Goal: Task Accomplishment & Management: Complete application form

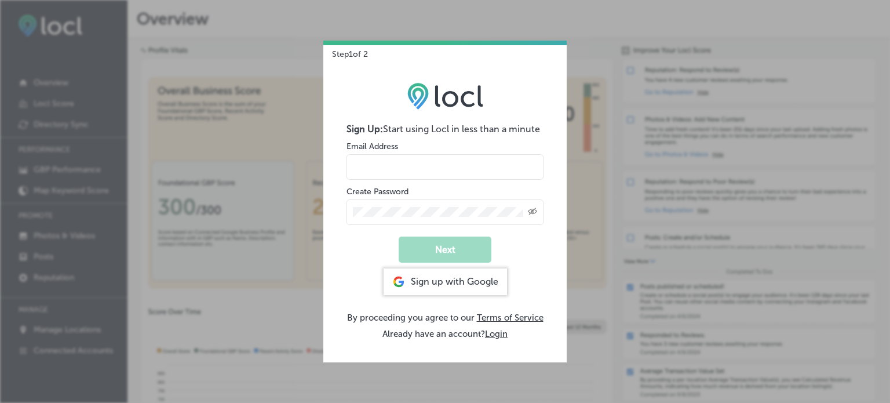
type input "[EMAIL_ADDRESS][DOMAIN_NAME]"
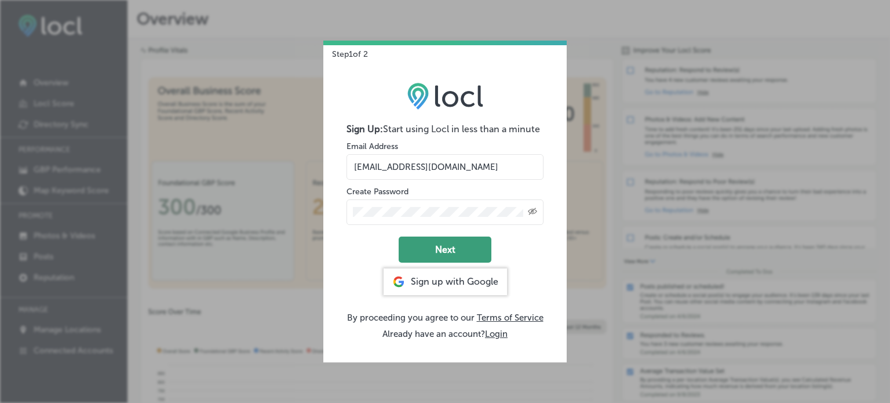
click at [457, 251] on button "Next" at bounding box center [445, 249] width 93 height 26
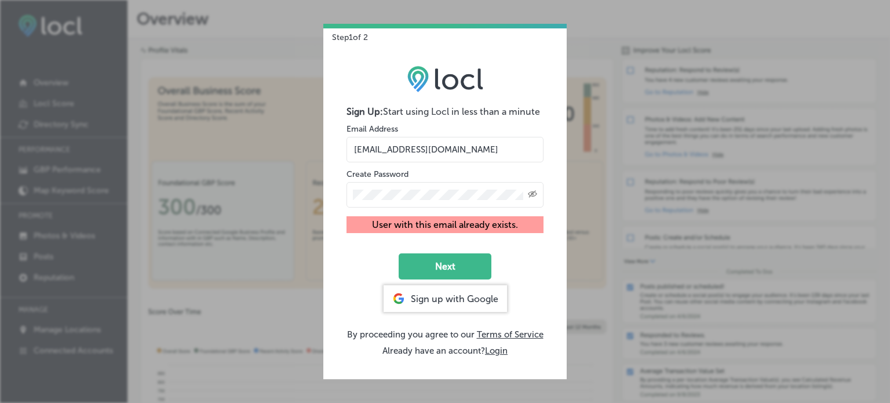
click at [72, 49] on div "Step 1 of 2 Sign Up: Start using Locl in less than a minute Email Address [EMAI…" at bounding box center [445, 201] width 890 height 403
drag, startPoint x: 504, startPoint y: 150, endPoint x: 319, endPoint y: 148, distance: 184.8
click at [319, 148] on div "Step 1 of 2 Sign Up: Start using Locl in less than a minute Email Address [EMAI…" at bounding box center [445, 201] width 890 height 403
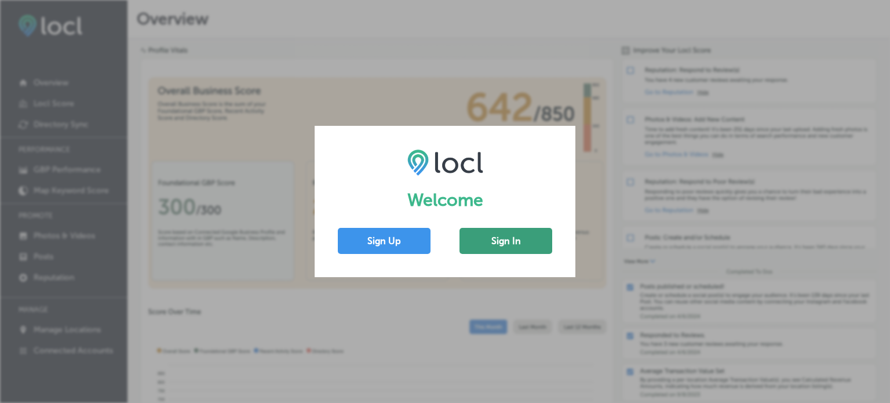
click at [519, 243] on button "Sign In" at bounding box center [505, 241] width 93 height 26
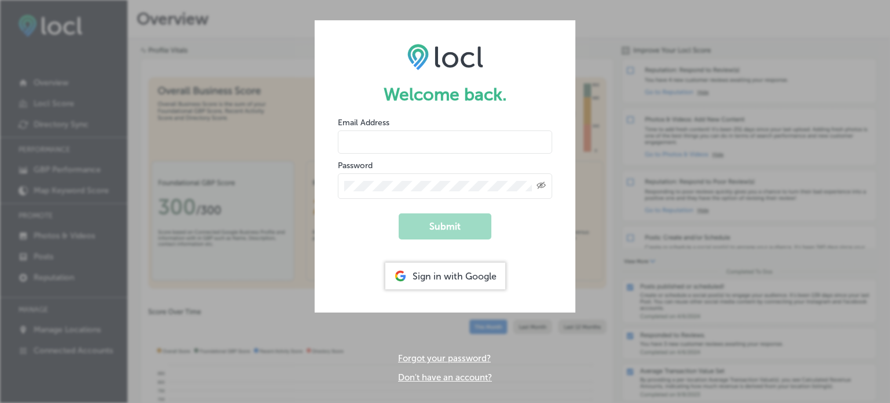
type input "[EMAIL_ADDRESS][DOMAIN_NAME]"
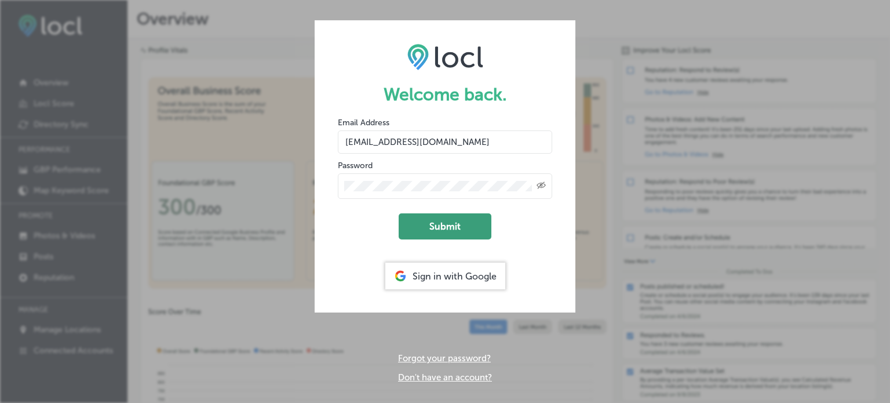
click at [448, 224] on button "Submit" at bounding box center [445, 226] width 93 height 26
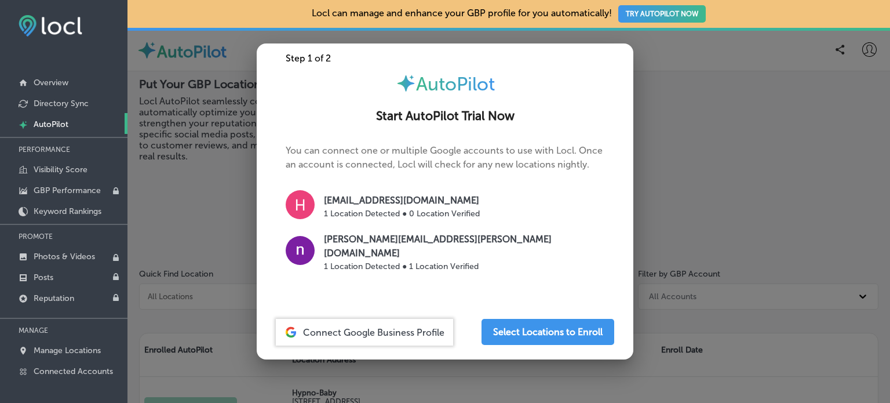
click at [301, 251] on img at bounding box center [300, 250] width 29 height 29
click at [363, 249] on p "[PERSON_NAME][EMAIL_ADDRESS][PERSON_NAME][DOMAIN_NAME]" at bounding box center [464, 246] width 280 height 28
click at [553, 326] on button "Select Locations to Enroll" at bounding box center [548, 332] width 133 height 26
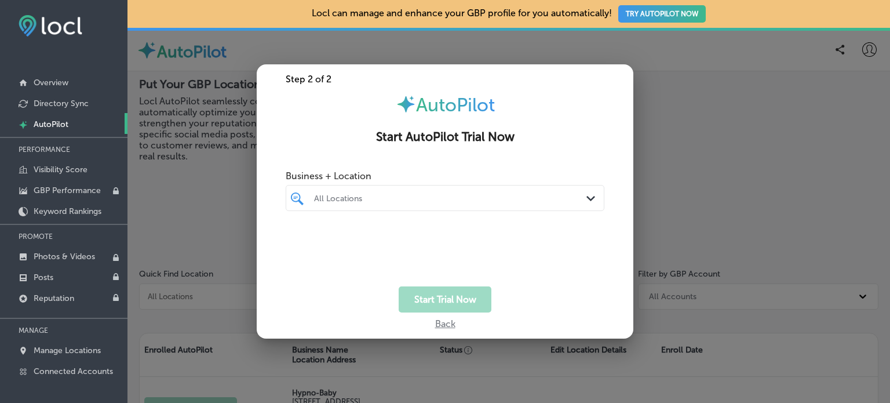
click at [462, 199] on div "All Locations" at bounding box center [450, 198] width 273 height 10
click at [442, 324] on div "Back" at bounding box center [445, 320] width 377 height 17
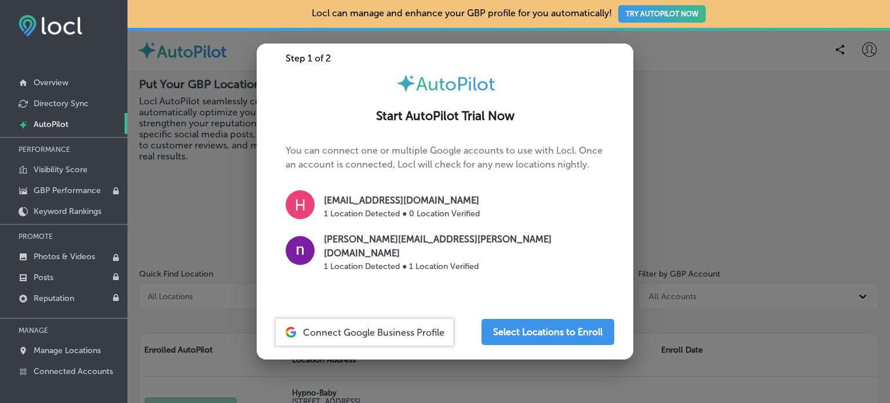
click at [386, 327] on span "Connect Google Business Profile" at bounding box center [373, 332] width 141 height 11
